Goal: Task Accomplishment & Management: Manage account settings

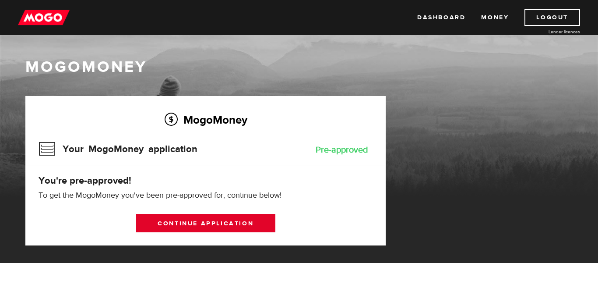
click at [189, 221] on link "Continue application" at bounding box center [205, 223] width 139 height 18
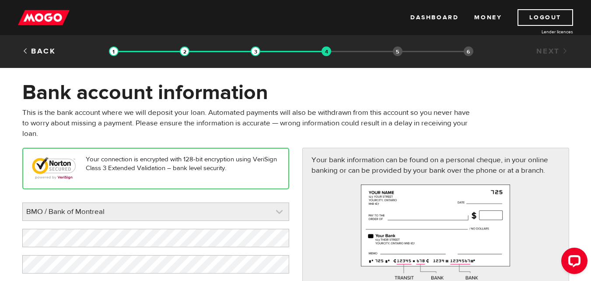
click at [183, 214] on link at bounding box center [156, 212] width 266 height 18
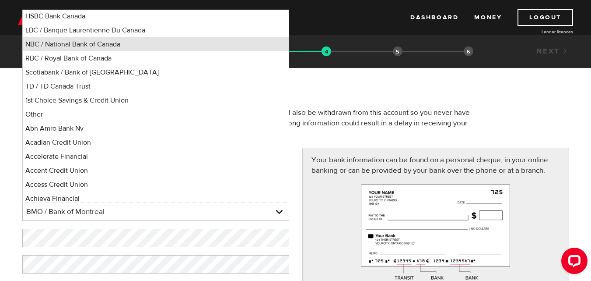
scroll to position [88, 0]
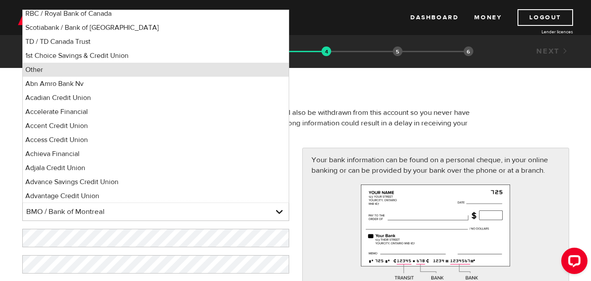
click at [81, 70] on li "Other" at bounding box center [156, 70] width 266 height 14
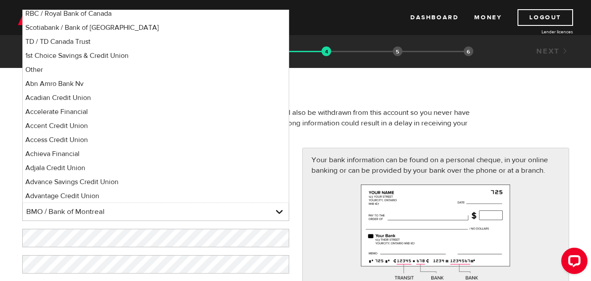
select select "0"
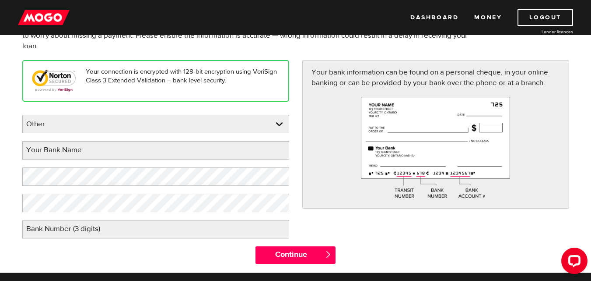
click at [70, 149] on label "Your Bank Name" at bounding box center [60, 150] width 77 height 18
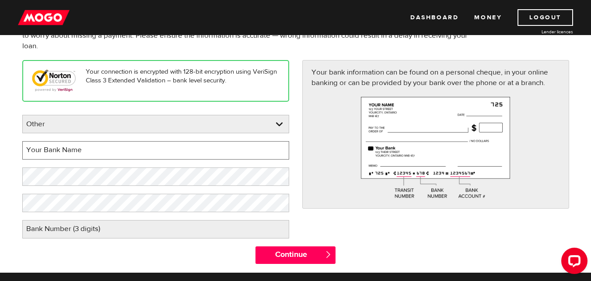
click at [70, 149] on input "Your Bank Name" at bounding box center [155, 150] width 267 height 18
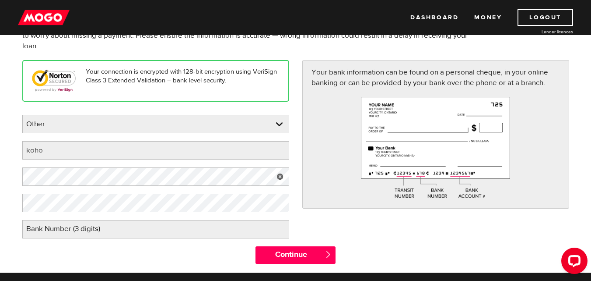
click at [284, 175] on link at bounding box center [280, 176] width 18 height 18
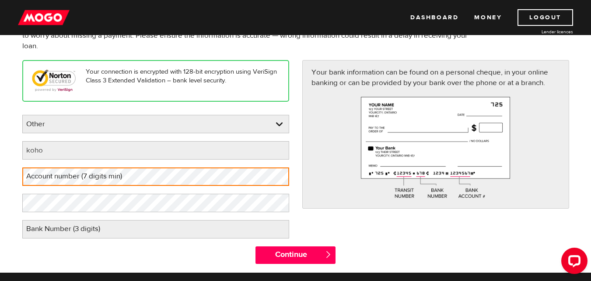
drag, startPoint x: 83, startPoint y: 180, endPoint x: 39, endPoint y: 171, distance: 44.6
click at [39, 171] on label "Account number (7 digits min)" at bounding box center [81, 176] width 118 height 18
drag, startPoint x: 39, startPoint y: 172, endPoint x: 43, endPoint y: 178, distance: 7.9
click at [43, 178] on label "Account number (7 digits min)" at bounding box center [81, 176] width 118 height 18
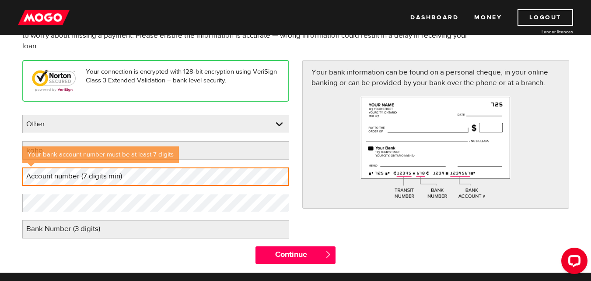
click at [42, 176] on label "Account number (7 digits min)" at bounding box center [81, 176] width 118 height 18
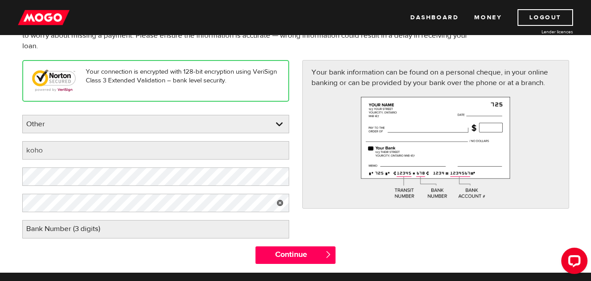
click at [82, 227] on label "Bank Number (3 digits)" at bounding box center [70, 229] width 96 height 18
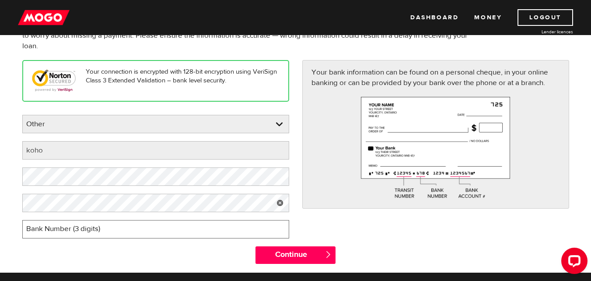
click at [82, 227] on input "Bank Number (3 digits)" at bounding box center [155, 229] width 267 height 18
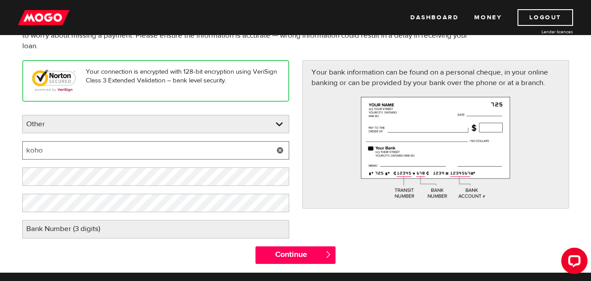
drag, startPoint x: 35, startPoint y: 152, endPoint x: 1, endPoint y: 157, distance: 35.0
click at [1, 157] on form "Bank account information Oops! Please review the areas highlighted below and ma…" at bounding box center [295, 132] width 591 height 280
click at [51, 149] on input "wealthsimple" at bounding box center [155, 150] width 267 height 18
drag, startPoint x: 51, startPoint y: 149, endPoint x: 28, endPoint y: 149, distance: 22.8
click at [28, 149] on input "wealthsimple" at bounding box center [155, 150] width 267 height 18
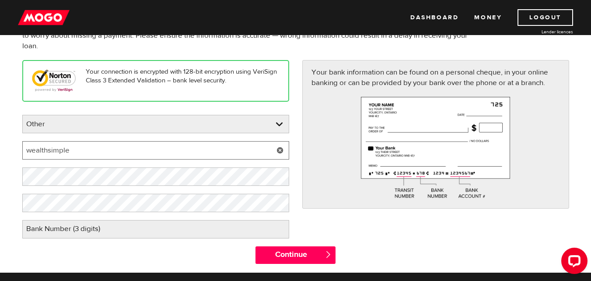
click at [32, 149] on input "wealthsimple" at bounding box center [155, 150] width 267 height 18
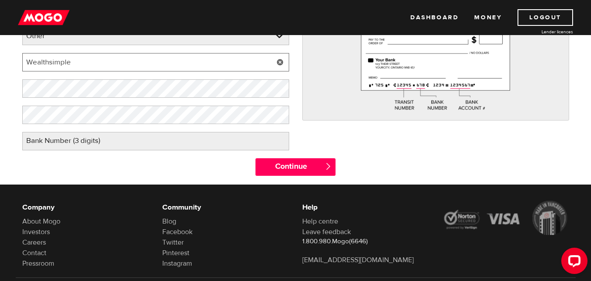
scroll to position [131, 0]
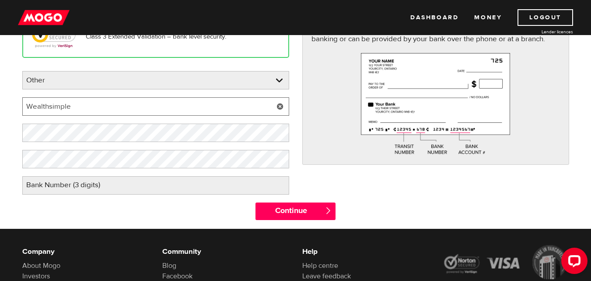
type input "Wealthsimple"
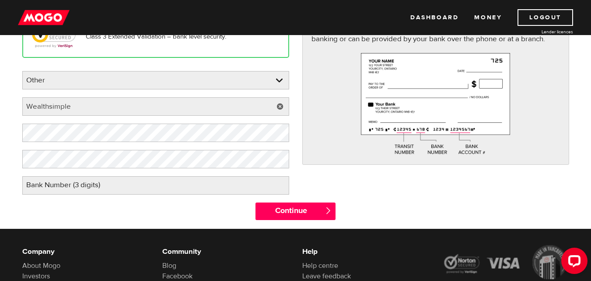
click at [42, 190] on label "Bank Number (3 digits)" at bounding box center [70, 185] width 96 height 18
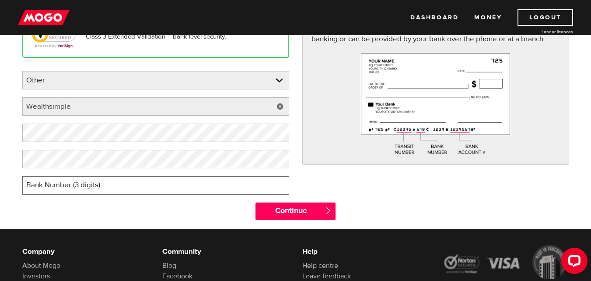
click at [42, 190] on input "Bank Number (3 digits)" at bounding box center [155, 185] width 267 height 18
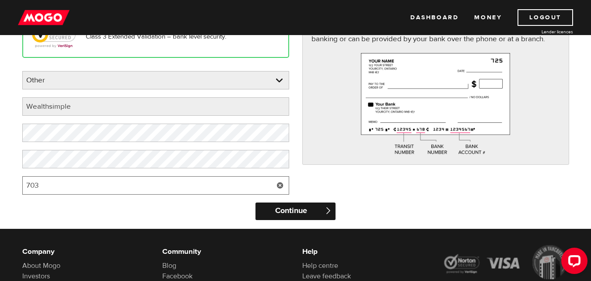
type input "703"
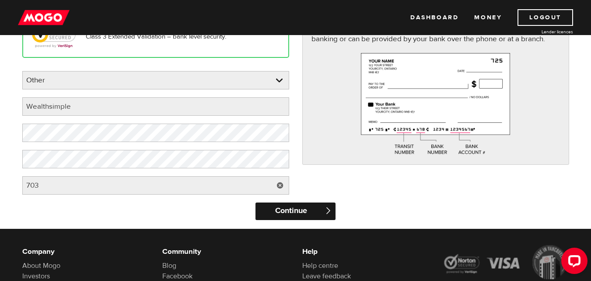
click at [292, 207] on input "Continue" at bounding box center [296, 211] width 80 height 18
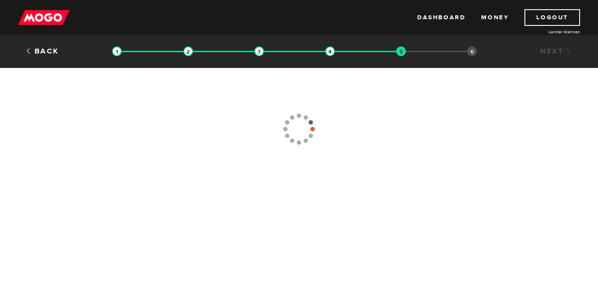
type input "(519) 755-5172"
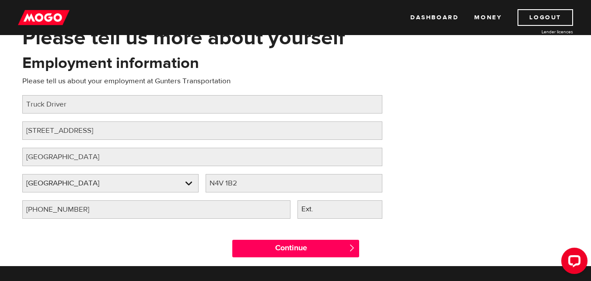
scroll to position [88, 0]
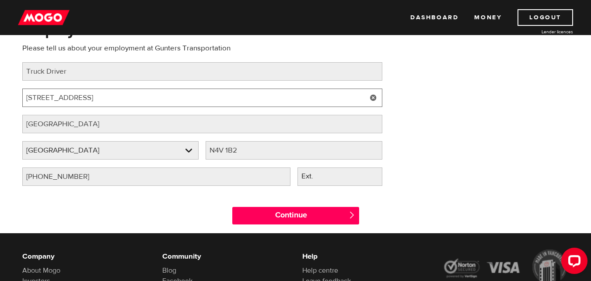
click at [36, 97] on input "444 Springbank Ave" at bounding box center [202, 97] width 360 height 18
type input "445 Springbank Ave"
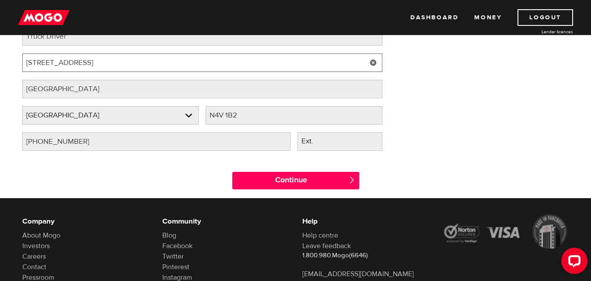
scroll to position [131, 0]
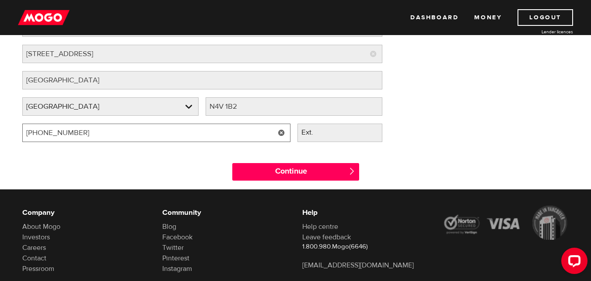
click at [81, 134] on input "(519) 755-5172" at bounding box center [156, 132] width 268 height 18
drag, startPoint x: 56, startPoint y: 134, endPoint x: 50, endPoint y: 132, distance: 6.5
click at [50, 132] on input "(519) 755-5172" at bounding box center [156, 132] width 268 height 18
type input "(5 ) -"
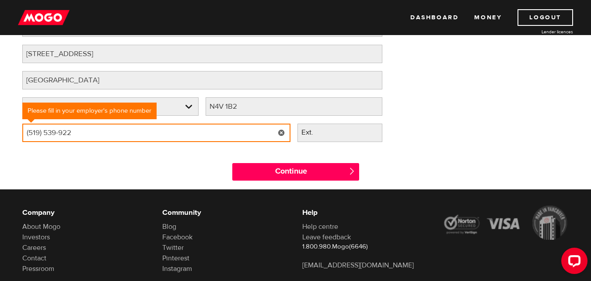
type input "(519) 539-9222"
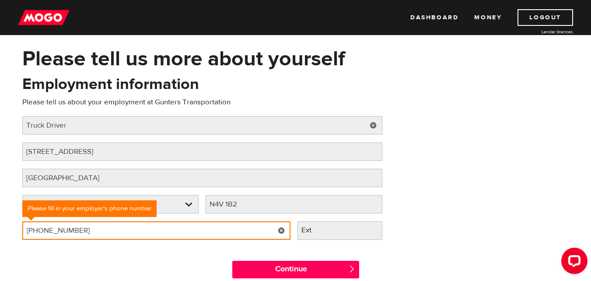
scroll to position [88, 0]
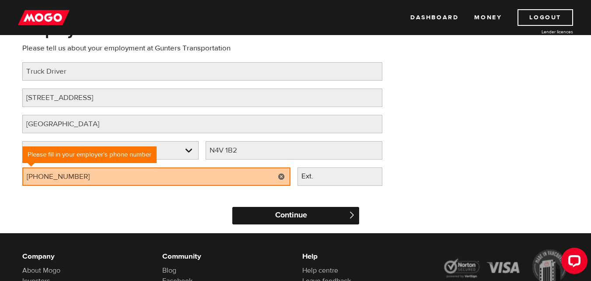
click at [290, 217] on input "Continue" at bounding box center [295, 216] width 127 height 18
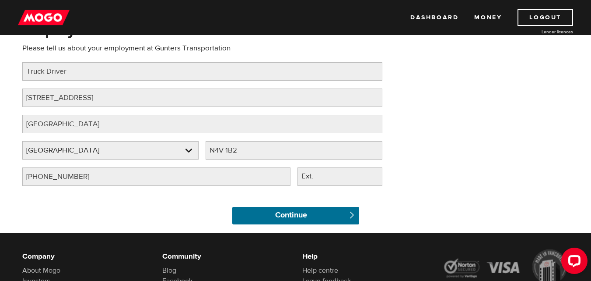
scroll to position [65, 0]
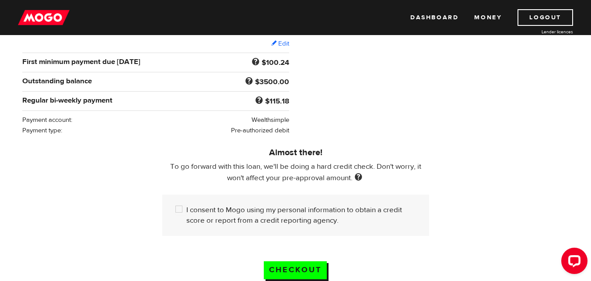
scroll to position [175, 0]
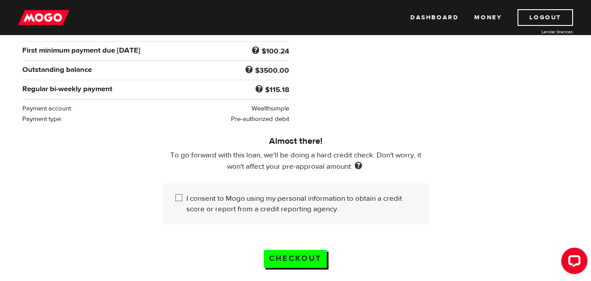
click at [176, 195] on input "I consent to Mogo using my personal information to obtain a credit score or rep…" at bounding box center [181, 198] width 11 height 11
checkbox input "true"
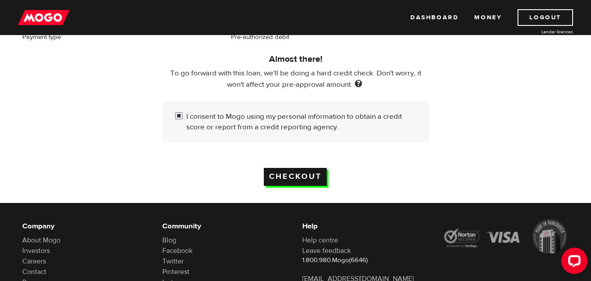
scroll to position [263, 0]
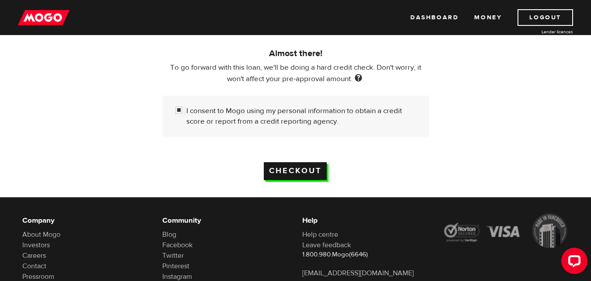
click at [293, 162] on input "Checkout" at bounding box center [295, 171] width 63 height 18
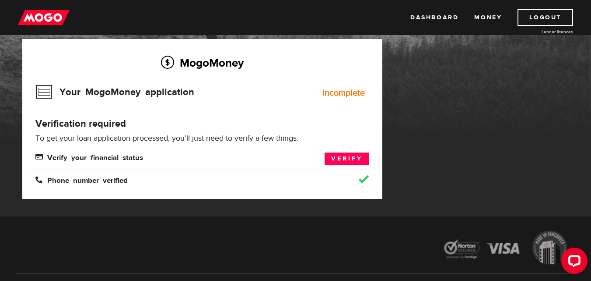
scroll to position [88, 0]
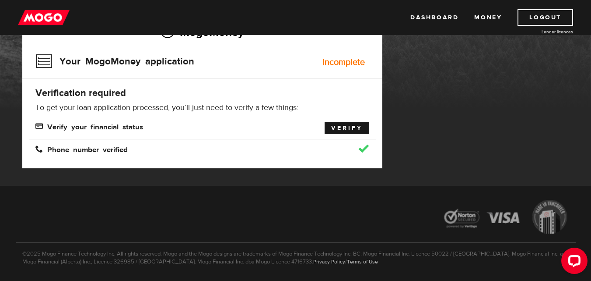
click at [340, 133] on link "Verify" at bounding box center [347, 128] width 45 height 12
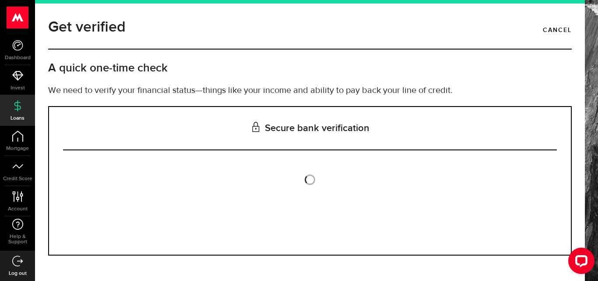
click at [4, 21] on div at bounding box center [17, 17] width 35 height 35
click at [18, 20] on use at bounding box center [17, 18] width 21 height 22
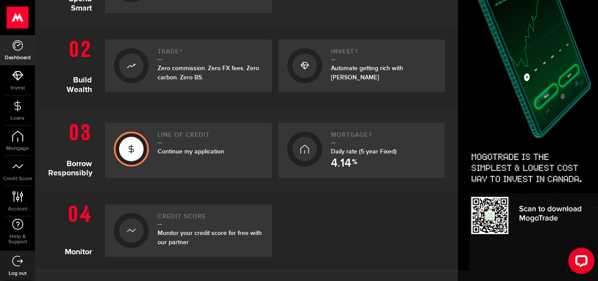
scroll to position [306, 0]
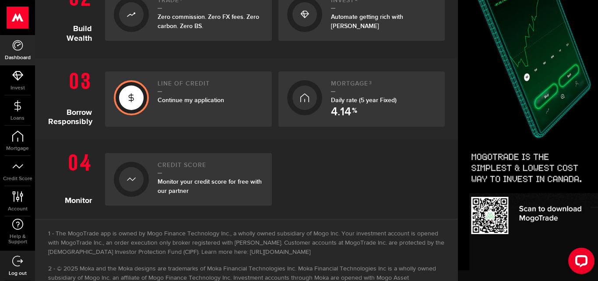
click at [138, 99] on div at bounding box center [131, 97] width 25 height 25
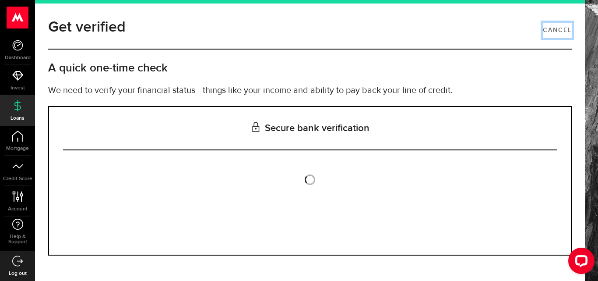
click at [555, 29] on link "Cancel" at bounding box center [557, 30] width 29 height 15
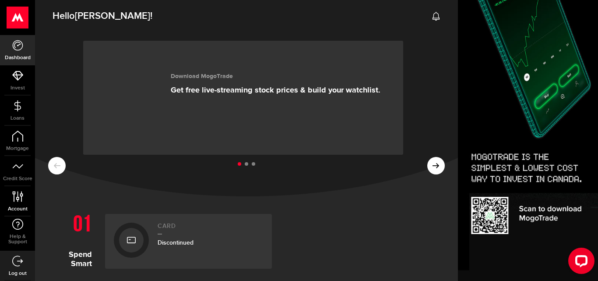
click at [14, 197] on icon at bounding box center [18, 196] width 12 height 11
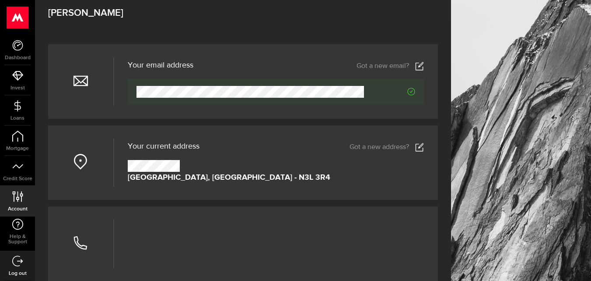
scroll to position [44, 0]
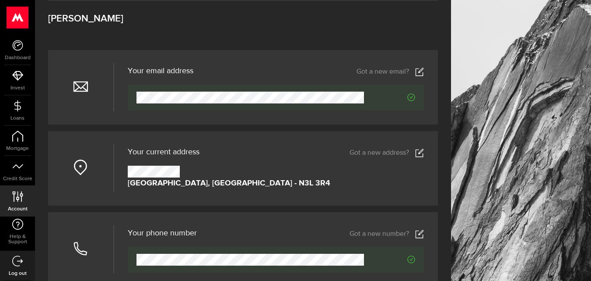
click at [420, 72] on link "Got a new email?" at bounding box center [390, 71] width 67 height 9
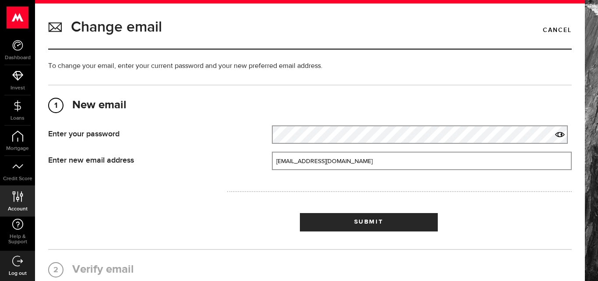
click at [313, 149] on div "Enter your password Your password That doesn't look like a valid password. Try …" at bounding box center [310, 138] width 537 height 26
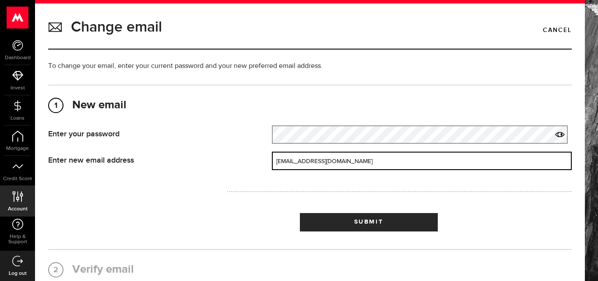
click at [345, 162] on input "[EMAIL_ADDRESS][DOMAIN_NAME]" at bounding box center [422, 160] width 300 height 18
drag, startPoint x: 344, startPoint y: 162, endPoint x: 242, endPoint y: 169, distance: 103.1
click at [242, 169] on div "Enter new email address New email address That doesn't look like a valid email.…" at bounding box center [310, 160] width 537 height 18
type input "[EMAIL_ADDRESS][DOMAIN_NAME]"
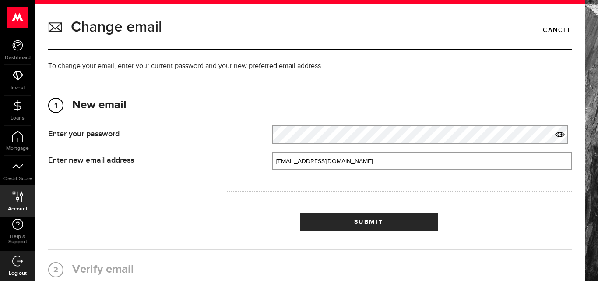
click at [555, 131] on icon at bounding box center [560, 135] width 10 height 10
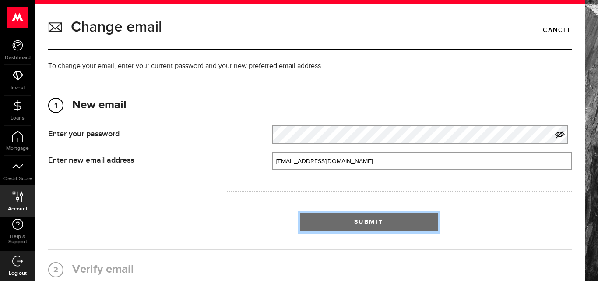
click at [394, 221] on button "Submit" at bounding box center [369, 222] width 138 height 18
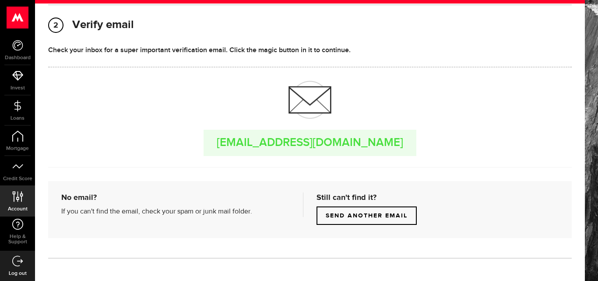
scroll to position [6, 0]
